Goal: Task Accomplishment & Management: Manage account settings

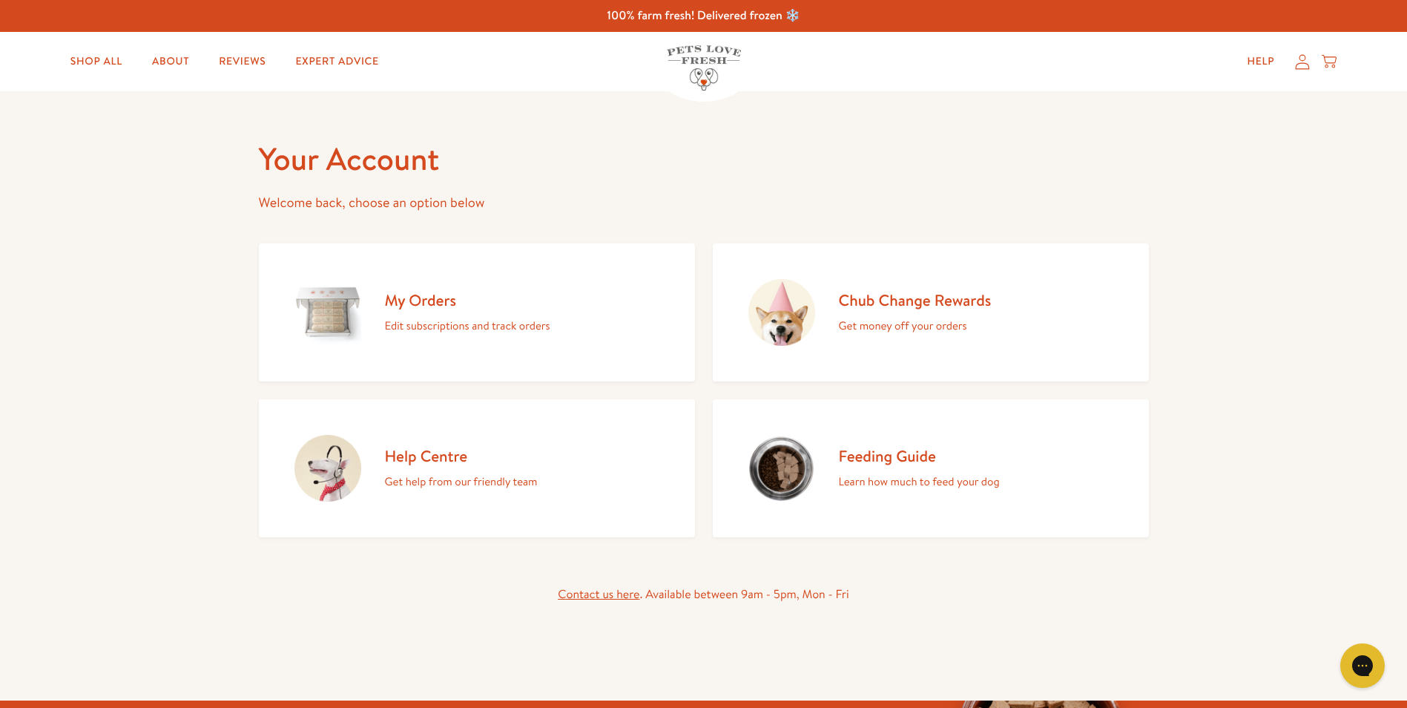
click at [456, 314] on div "My Orders Edit subscriptions and track orders" at bounding box center [467, 312] width 165 height 45
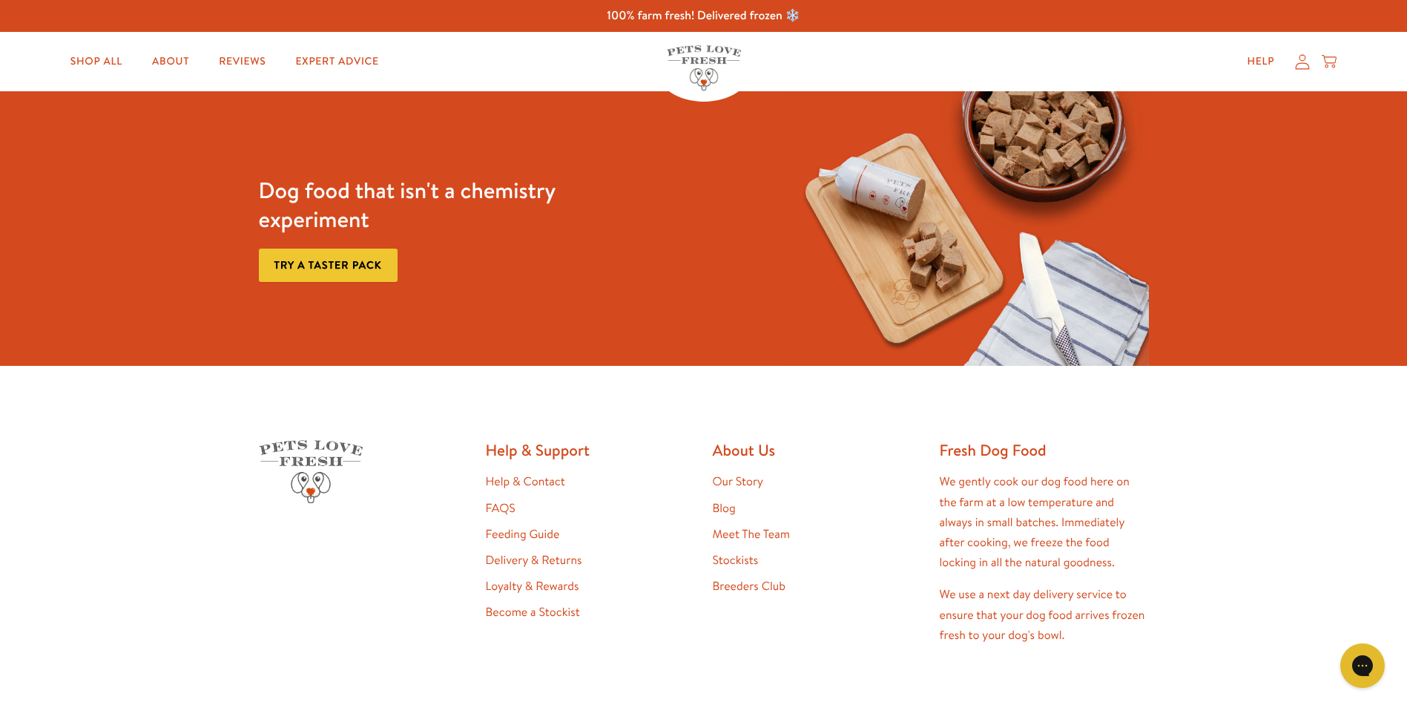
click at [1302, 65] on icon at bounding box center [1302, 62] width 15 height 16
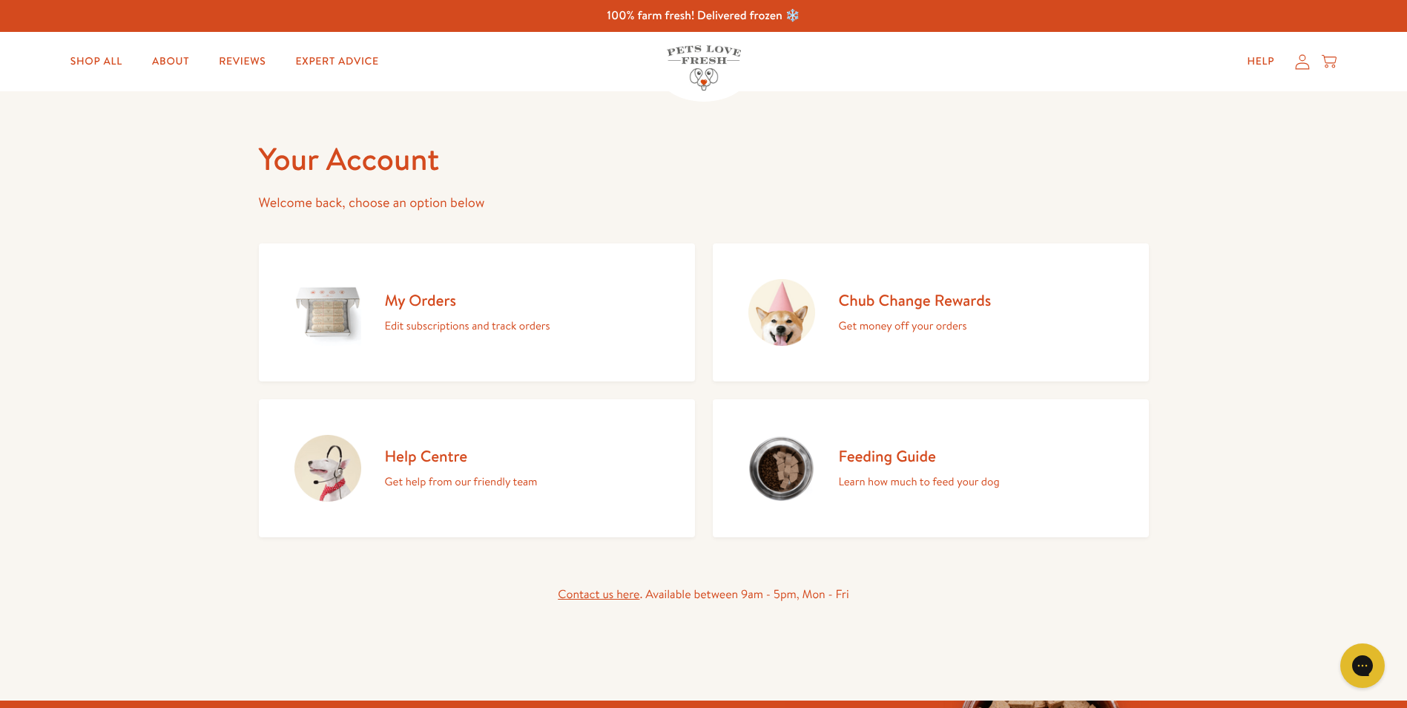
click at [415, 327] on p "Edit subscriptions and track orders" at bounding box center [467, 325] width 165 height 19
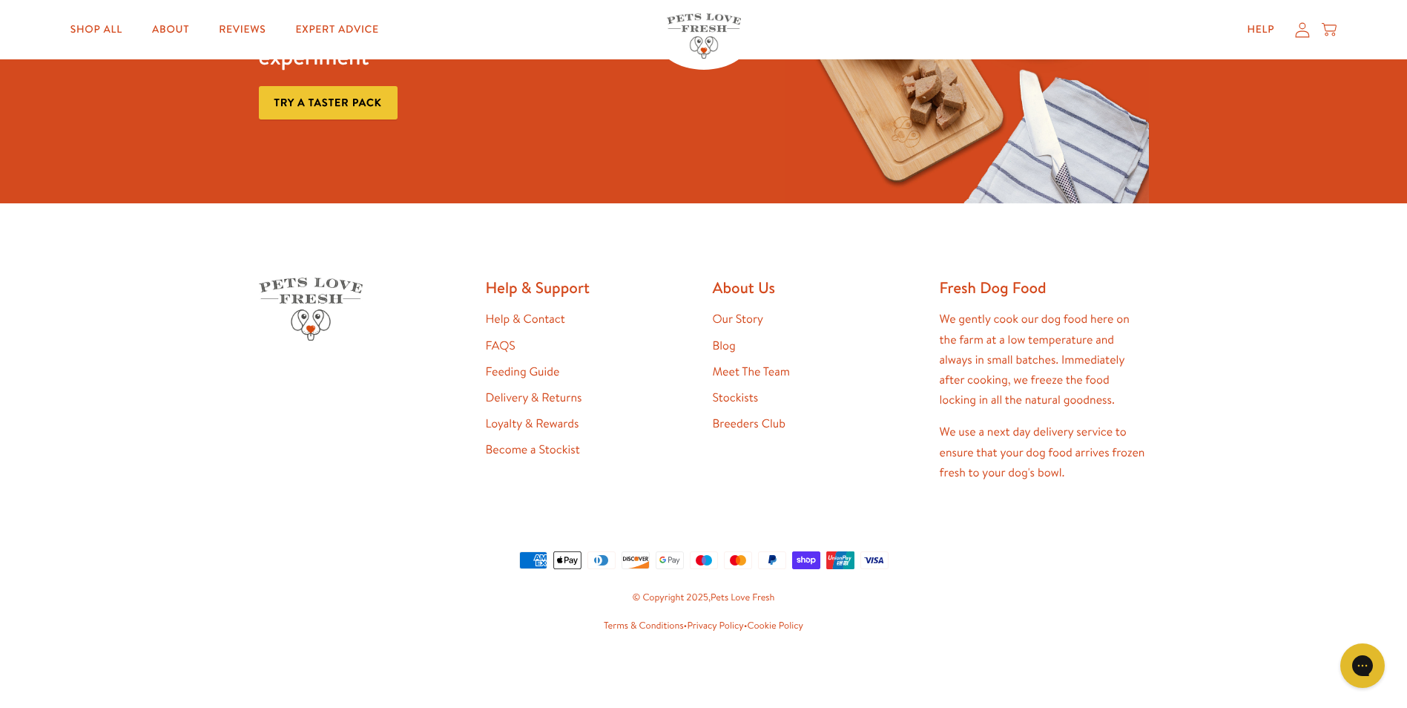
scroll to position [263, 0]
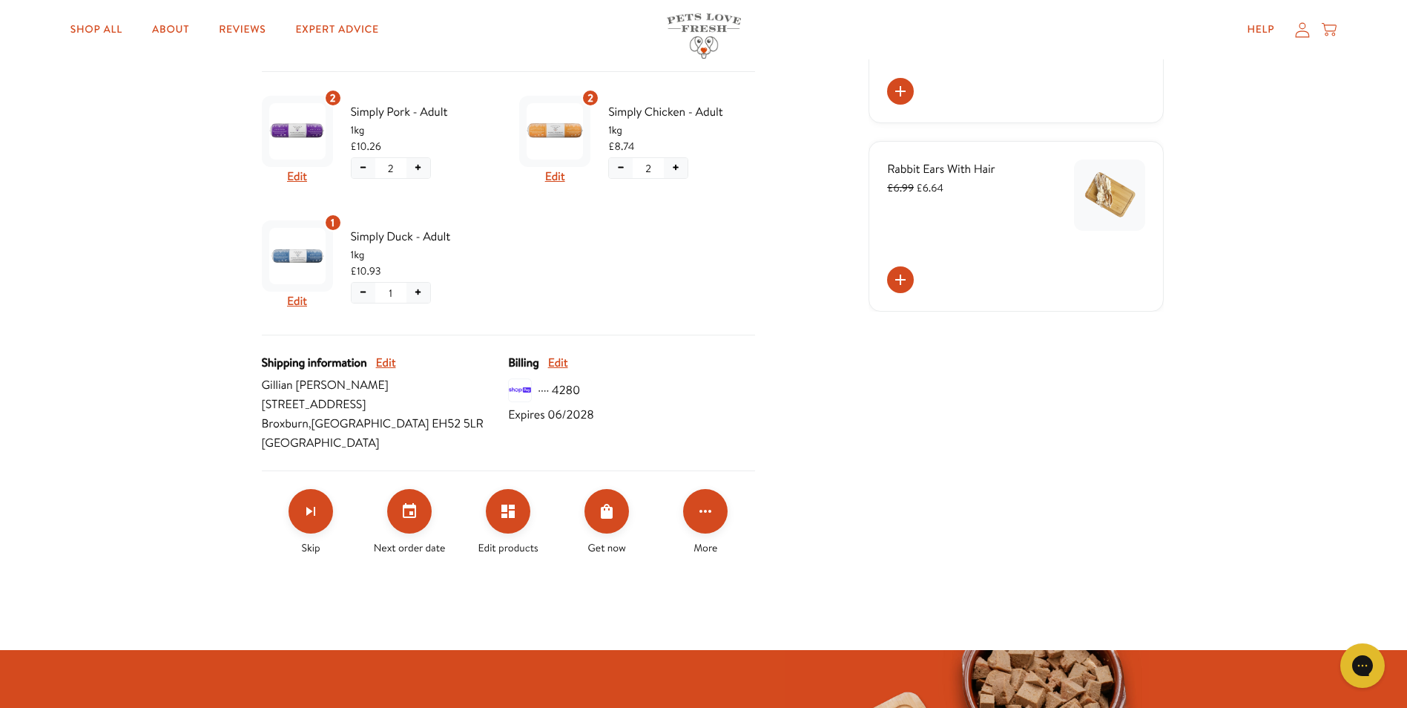
scroll to position [445, 0]
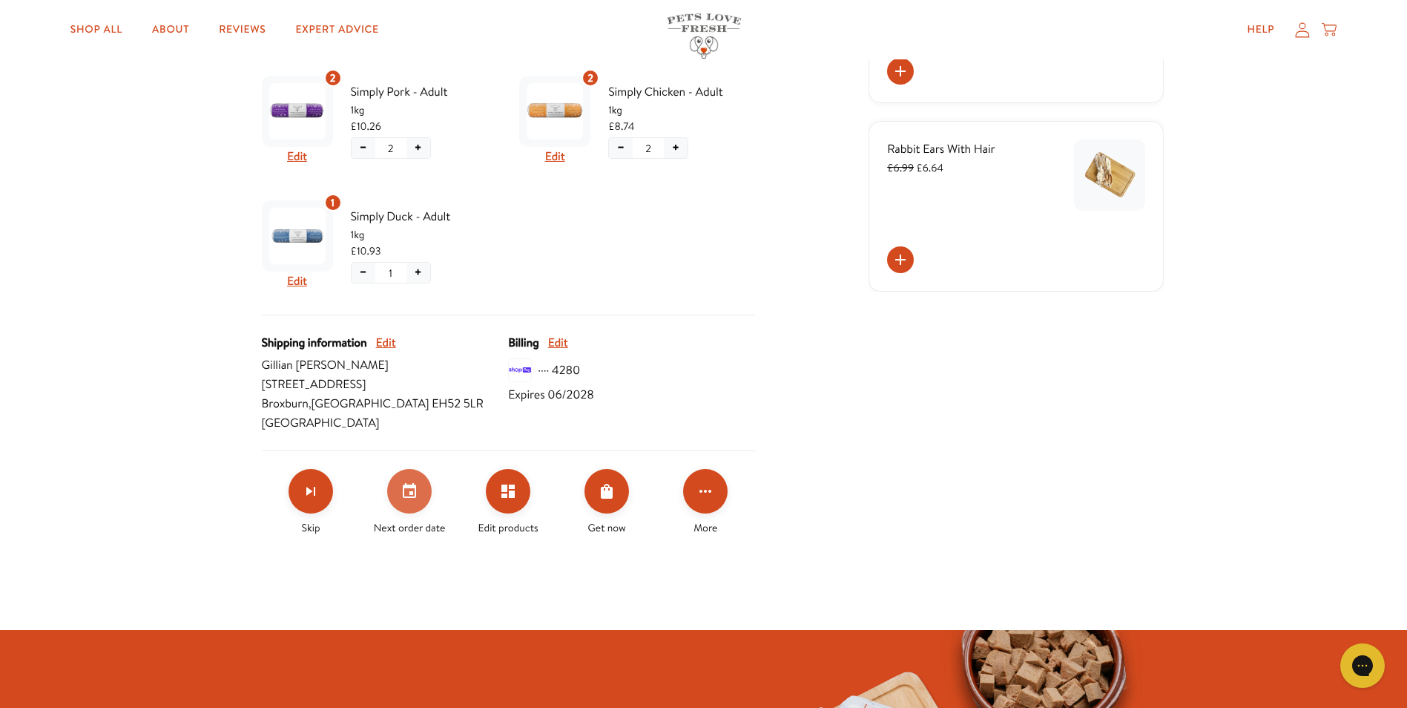
click at [421, 497] on button "Set your next order date" at bounding box center [409, 491] width 45 height 45
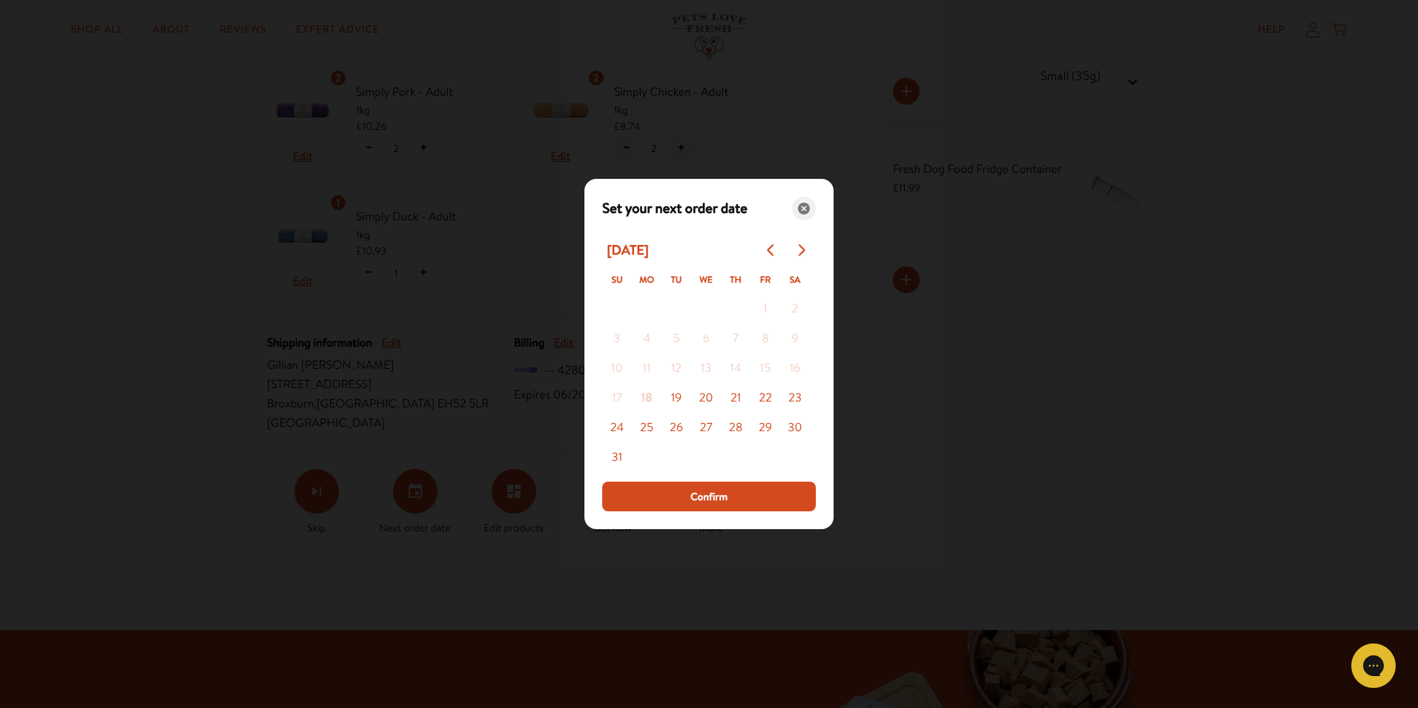
click at [804, 206] on icon "Close" at bounding box center [804, 209] width 12 height 12
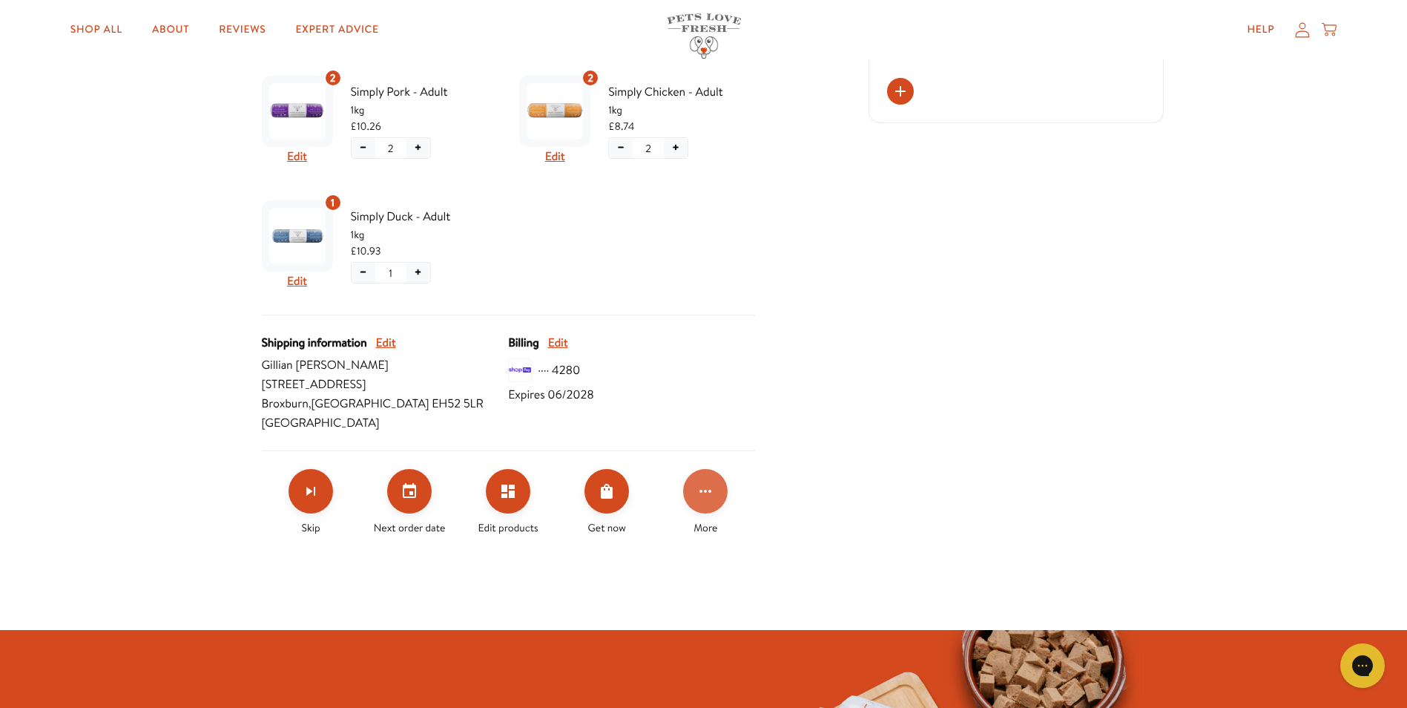
click at [717, 490] on button "Click for more options" at bounding box center [705, 491] width 45 height 45
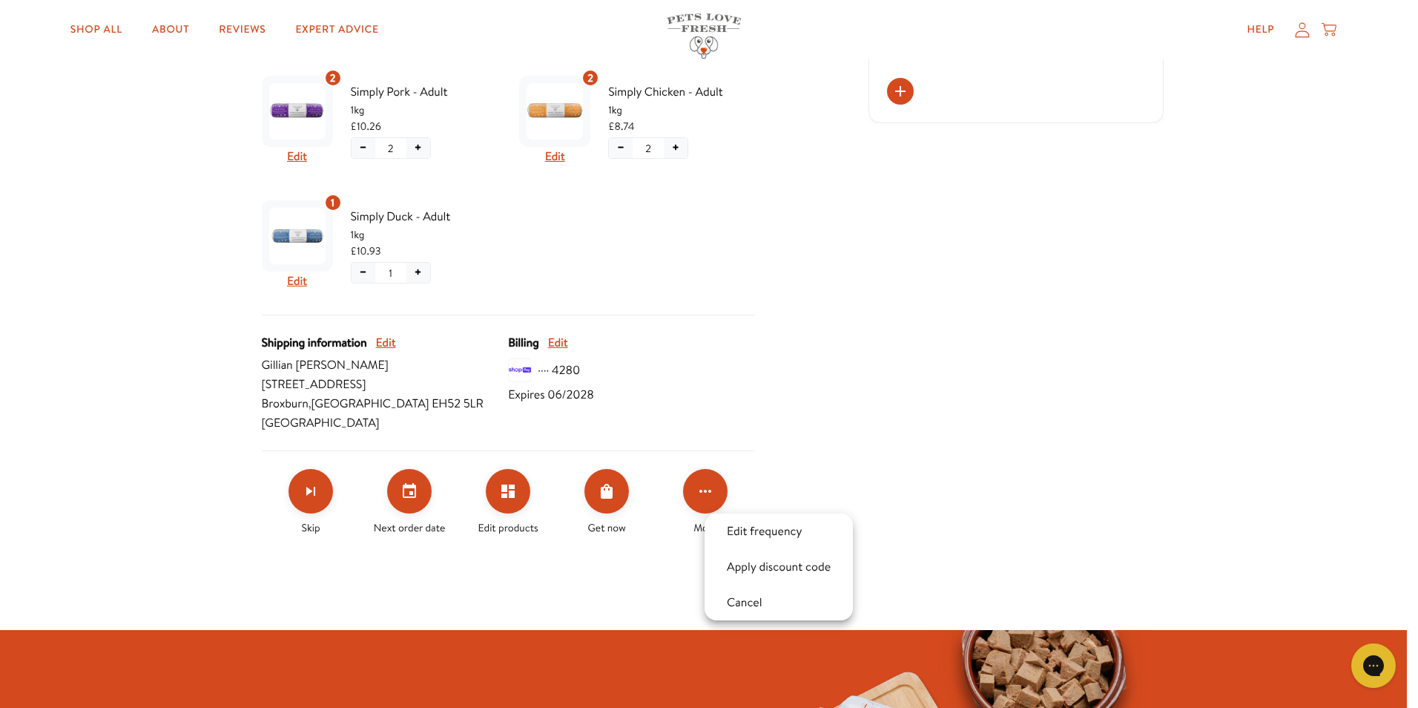
click at [467, 585] on div at bounding box center [709, 354] width 1418 height 708
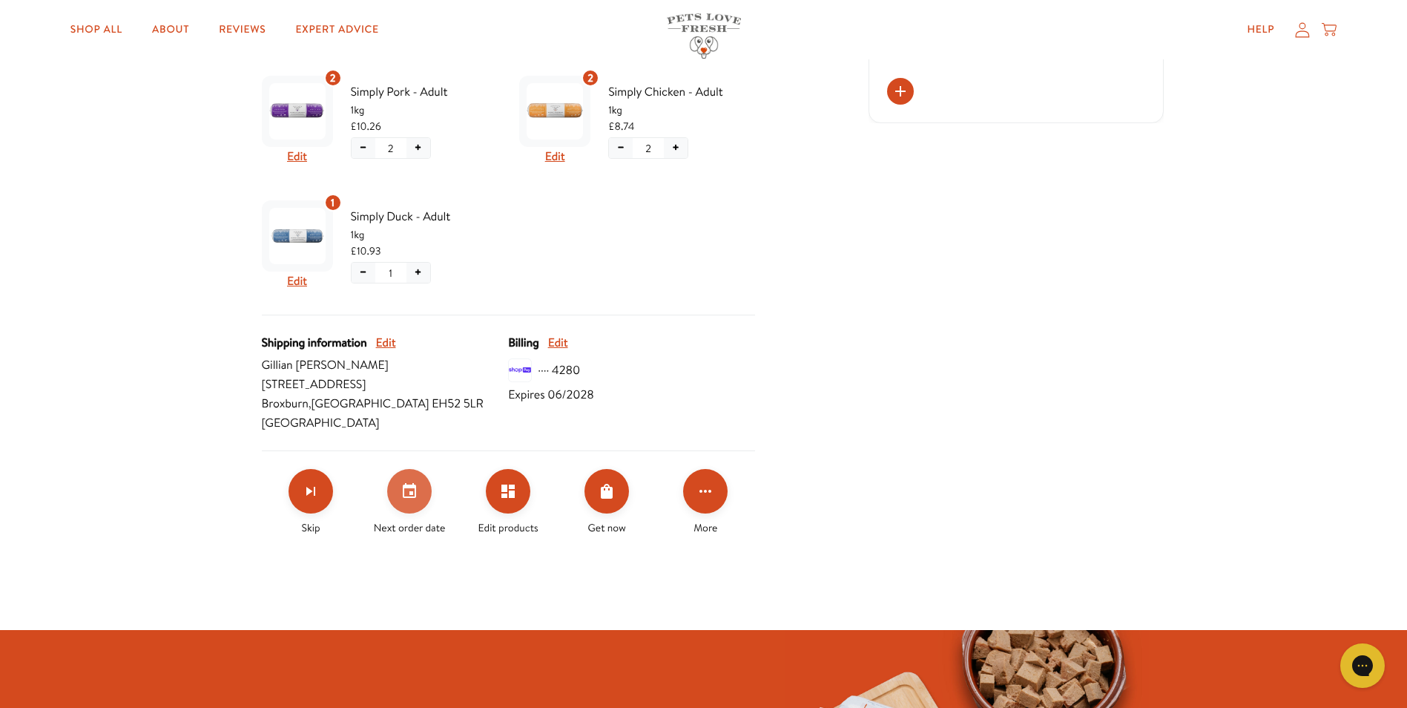
click at [407, 493] on icon "Set your next order date" at bounding box center [410, 491] width 18 height 18
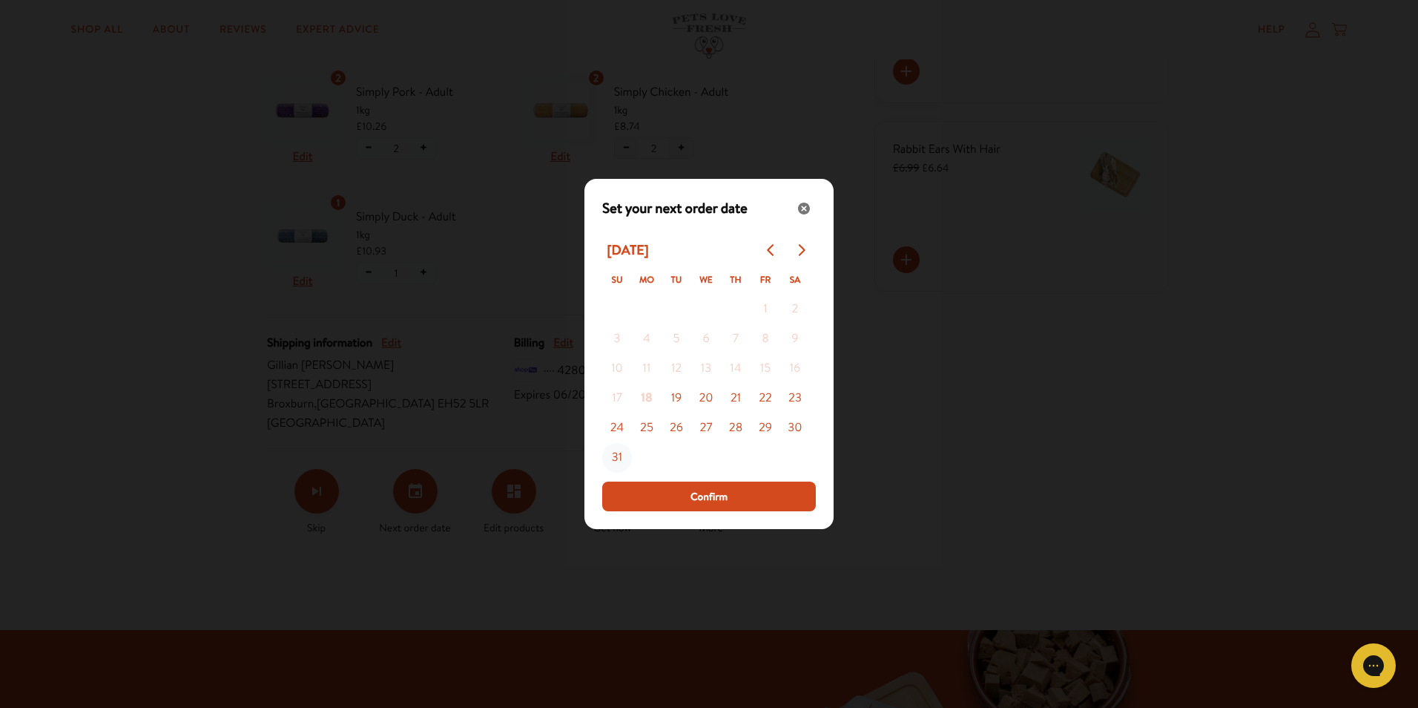
click at [616, 458] on button "31" at bounding box center [617, 458] width 30 height 30
click at [808, 208] on icon "Close" at bounding box center [804, 208] width 10 height 10
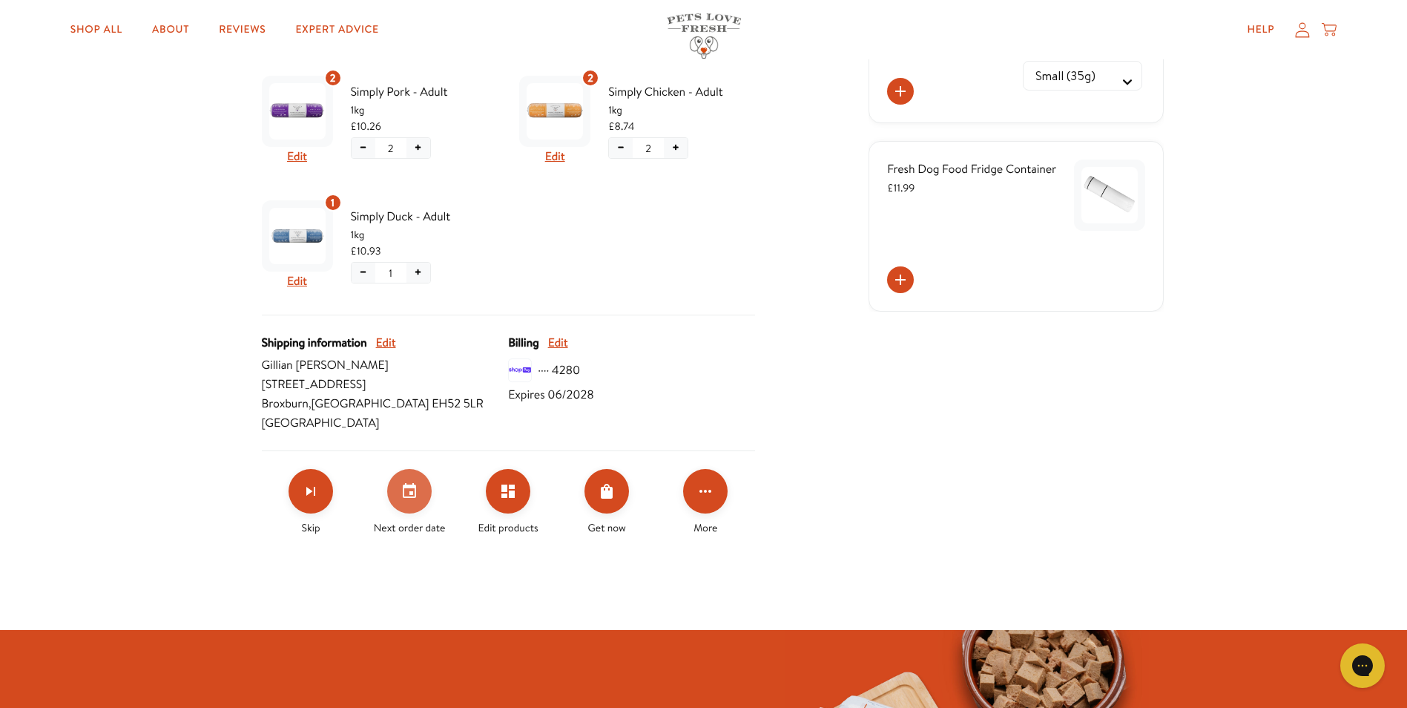
click at [408, 490] on icon "Set your next order date" at bounding box center [410, 491] width 18 height 18
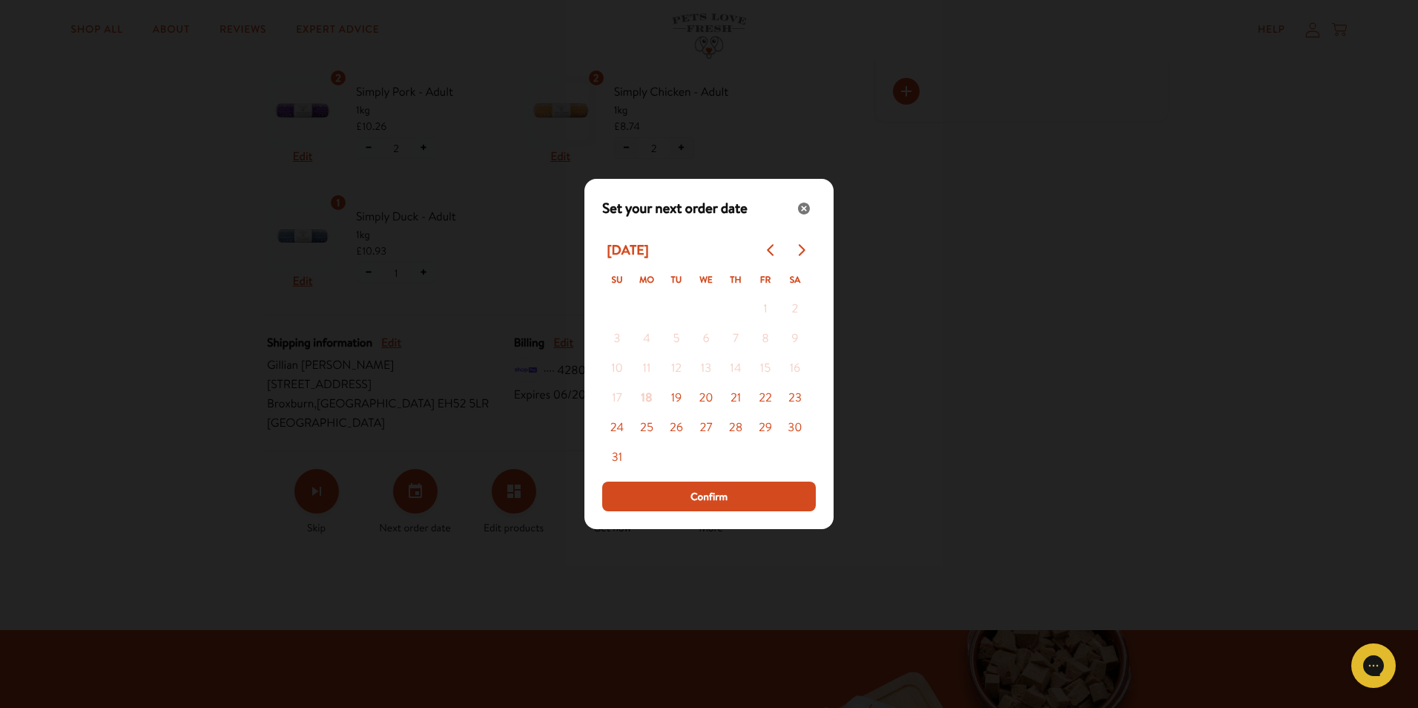
click at [909, 334] on div "Modal" at bounding box center [709, 354] width 1418 height 708
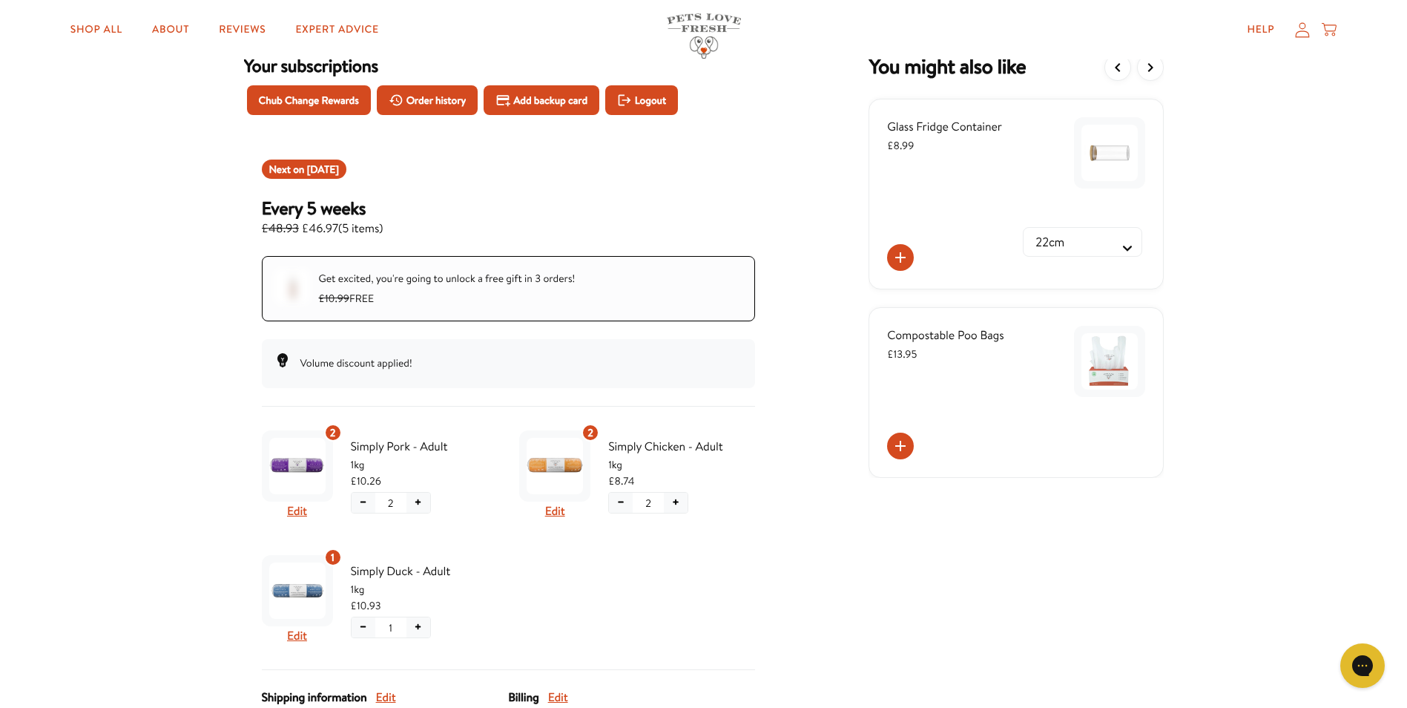
scroll to position [74, 0]
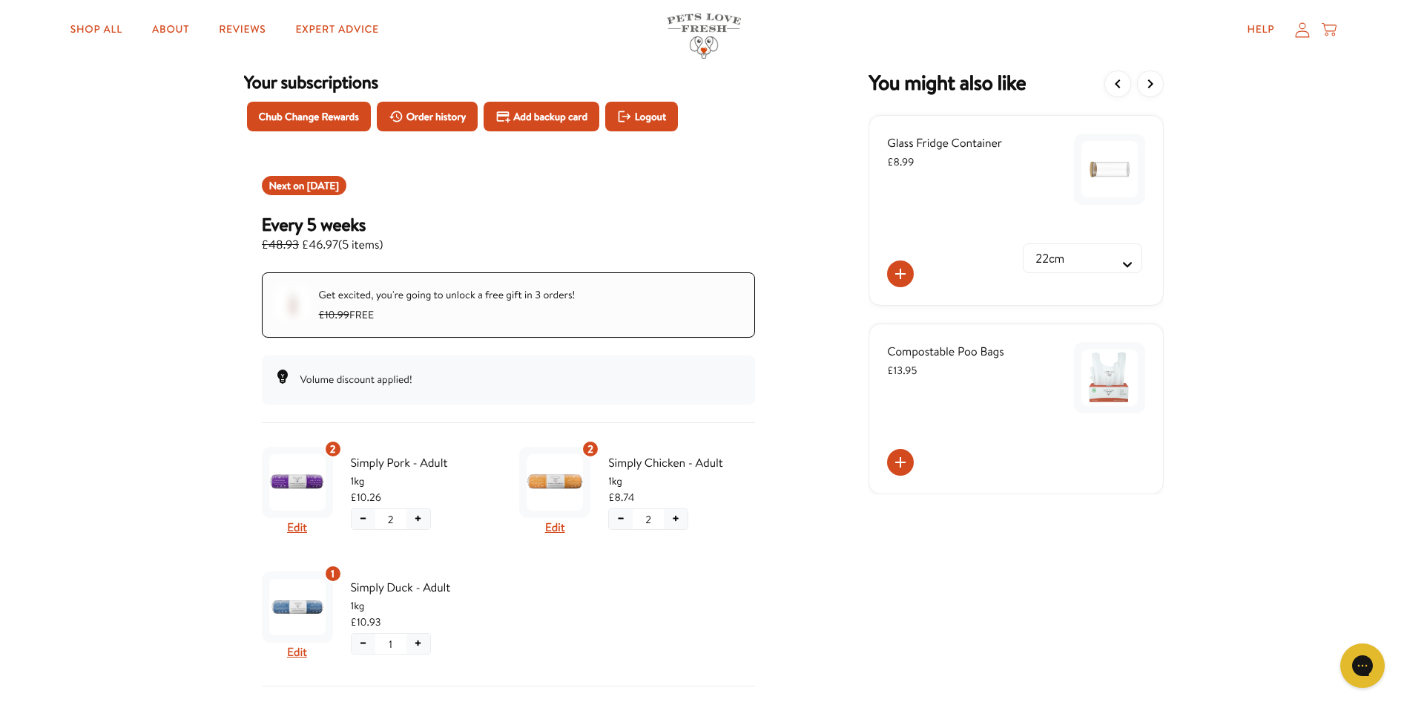
click at [1303, 33] on icon at bounding box center [1302, 30] width 15 height 16
